Goal: Task Accomplishment & Management: Use online tool/utility

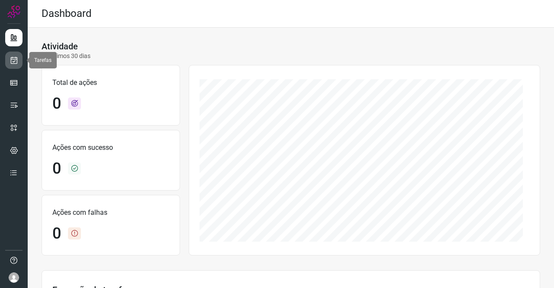
click at [7, 59] on link at bounding box center [13, 59] width 17 height 17
click at [11, 60] on icon at bounding box center [14, 60] width 9 height 9
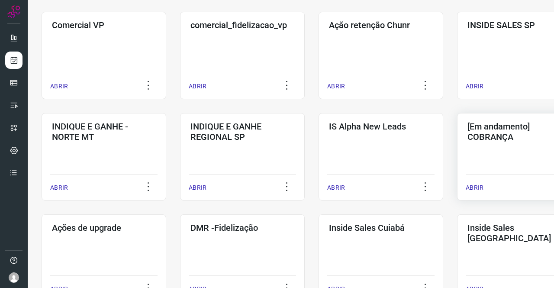
click at [491, 154] on div "[Em andamento] COBRANÇA ABRIR" at bounding box center [519, 156] width 125 height 87
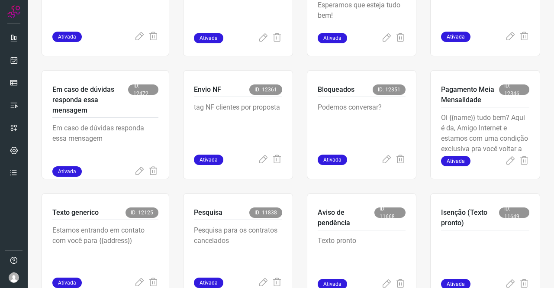
scroll to position [353, 0]
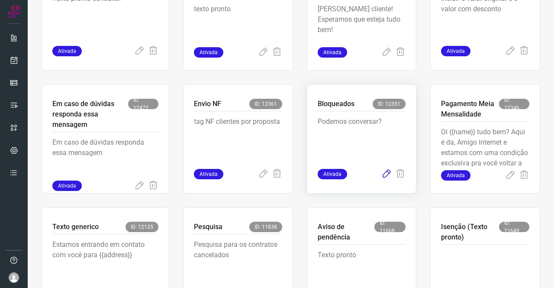
click at [385, 173] on icon at bounding box center [386, 174] width 10 height 10
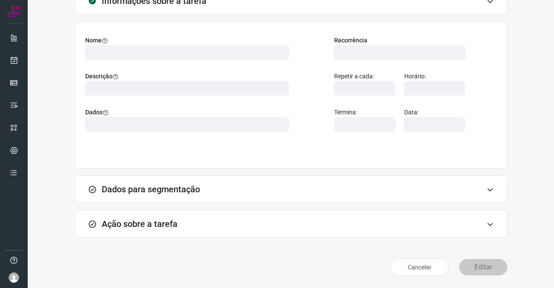
scroll to position [50, 0]
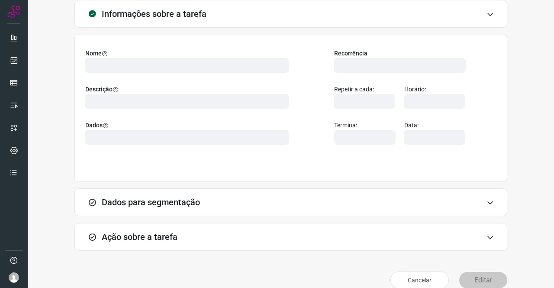
type input "569901"
type input "420621"
type input "ce0450f2-f722-4c34-a038-47adef28190d"
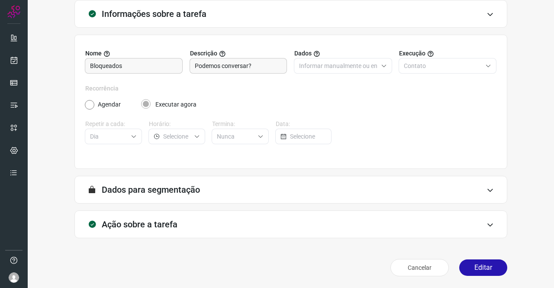
type input "Cobrança"
type input "Amigo 0800"
drag, startPoint x: 165, startPoint y: 218, endPoint x: 185, endPoint y: 220, distance: 20.5
click at [165, 219] on h3 "Ação sobre a tarefa" at bounding box center [140, 224] width 76 height 10
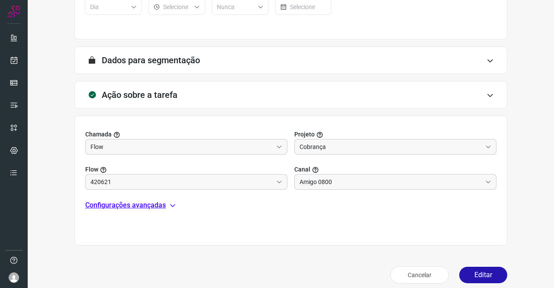
scroll to position [180, 0]
type input "Clientes Bloqueados - Texto generico"
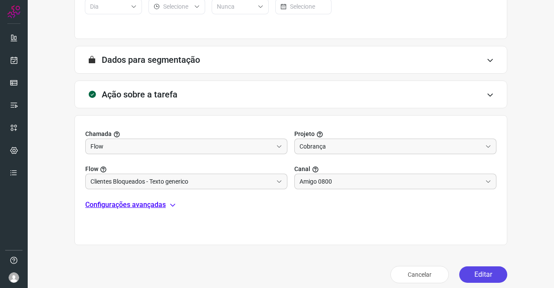
click at [478, 269] on button "Editar" at bounding box center [483, 274] width 48 height 16
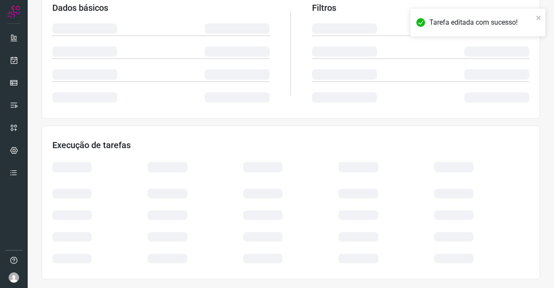
scroll to position [158, 0]
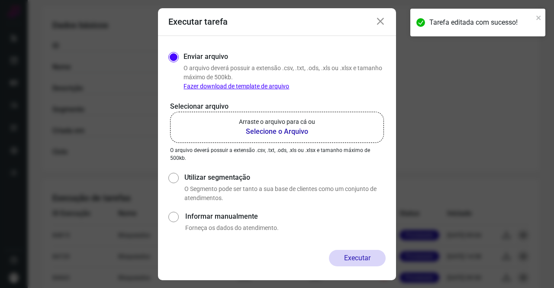
click at [266, 131] on b "Selecione o Arquivo" at bounding box center [277, 131] width 76 height 10
click at [0, 0] on input "Arraste o arquivo para cá ou Selecione o Arquivo" at bounding box center [0, 0] width 0 height 0
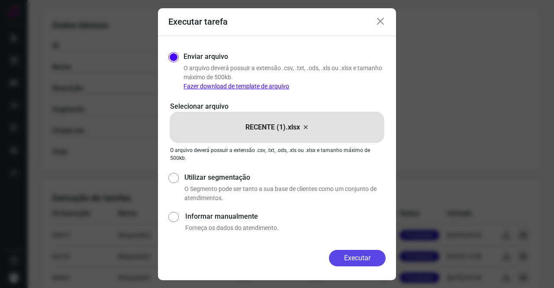
click at [378, 253] on button "Executar" at bounding box center [357, 258] width 57 height 16
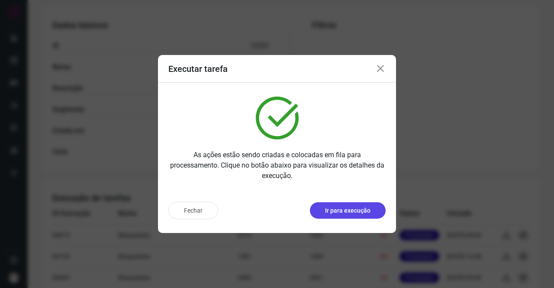
click at [341, 208] on p "Ir para execução" at bounding box center [347, 210] width 45 height 9
